Goal: Navigation & Orientation: Find specific page/section

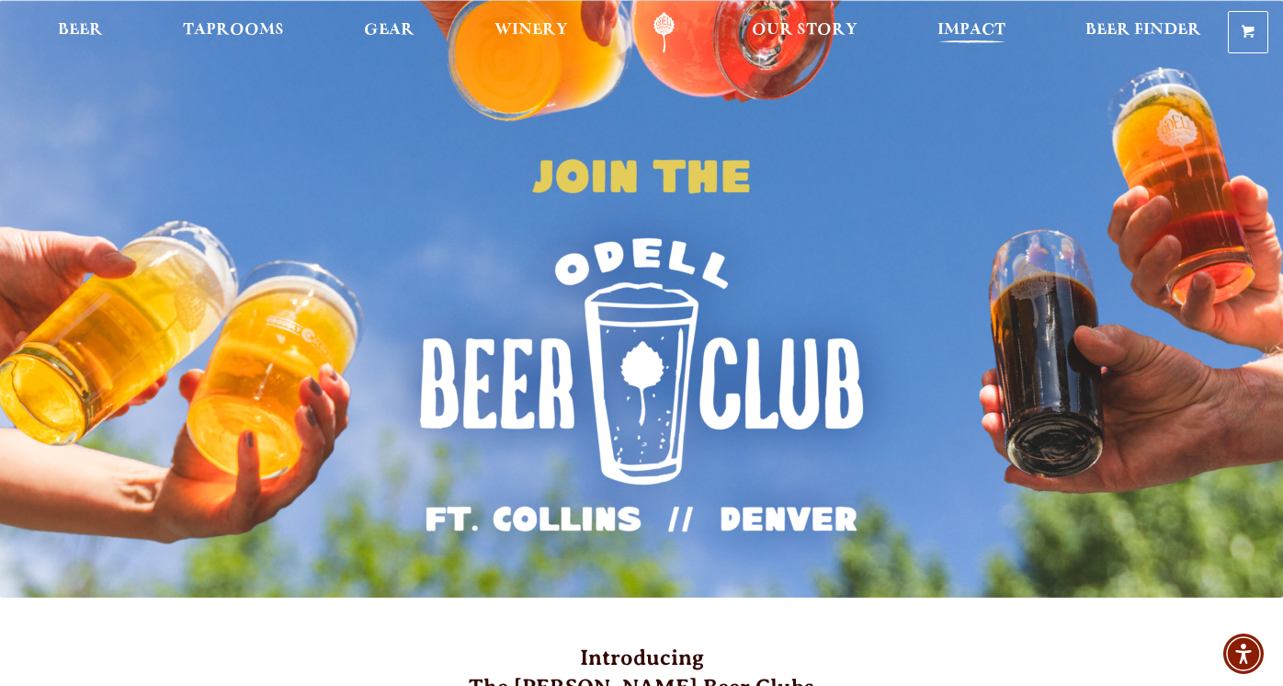
click at [938, 16] on link "Impact" at bounding box center [972, 32] width 92 height 41
